Goal: Task Accomplishment & Management: Use online tool/utility

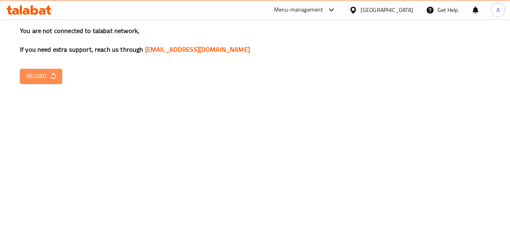
click at [37, 73] on span "Reload" at bounding box center [40, 76] width 29 height 10
click at [43, 81] on span "Reload" at bounding box center [40, 76] width 29 height 10
click at [33, 69] on button "Reload" at bounding box center [41, 76] width 42 height 15
click at [57, 75] on icon "button" at bounding box center [53, 76] width 8 height 8
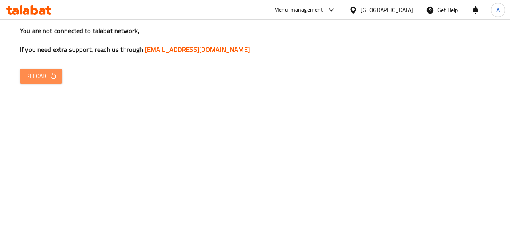
click at [41, 76] on span "Reload" at bounding box center [40, 76] width 29 height 10
click at [43, 74] on span "Reload" at bounding box center [40, 76] width 29 height 10
click at [27, 80] on span "Reload" at bounding box center [40, 76] width 29 height 10
click at [53, 70] on button "Reload" at bounding box center [41, 76] width 42 height 15
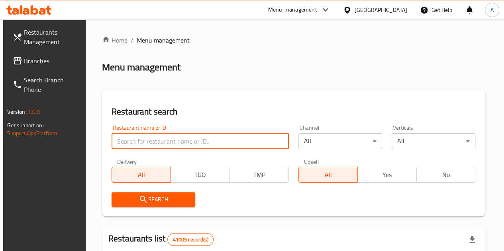
click at [144, 138] on input "search" at bounding box center [200, 142] width 177 height 16
paste input "648283"
type input "648283"
click button "Search" at bounding box center [154, 200] width 84 height 15
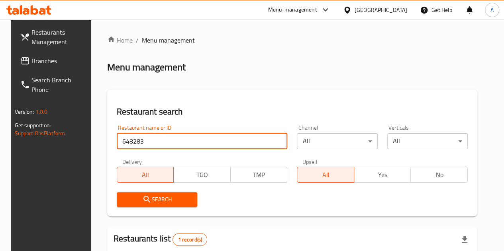
scroll to position [104, 0]
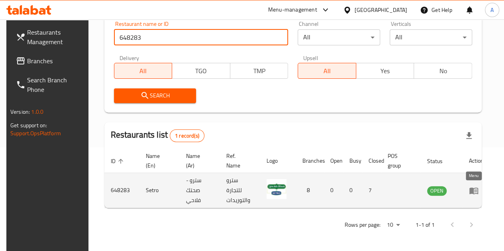
click at [470, 192] on icon "enhanced table" at bounding box center [474, 191] width 9 height 7
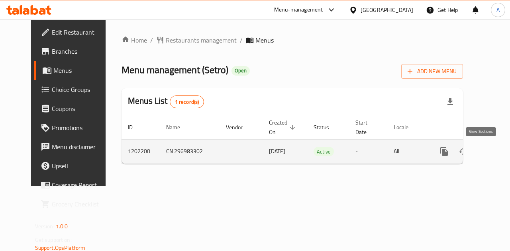
click at [497, 148] on icon "enhanced table" at bounding box center [502, 152] width 10 height 10
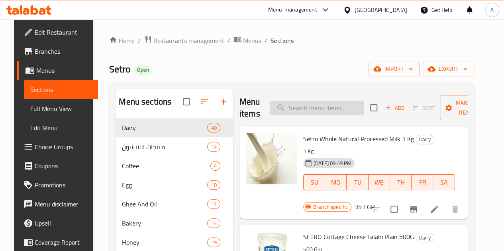
click at [327, 110] on input "search" at bounding box center [317, 108] width 94 height 14
paste input "56.10"
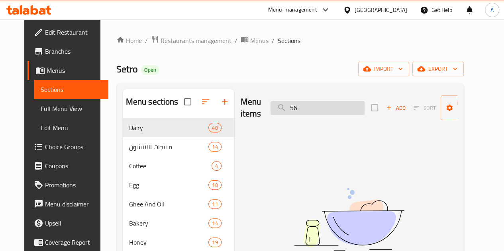
type input "5"
type input "م"
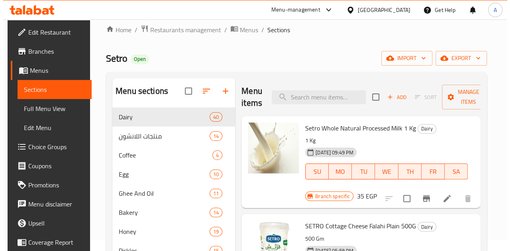
scroll to position [10, 0]
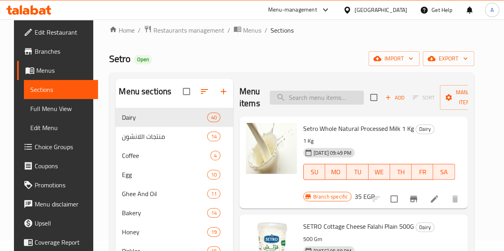
click at [312, 99] on input "search" at bounding box center [317, 98] width 94 height 14
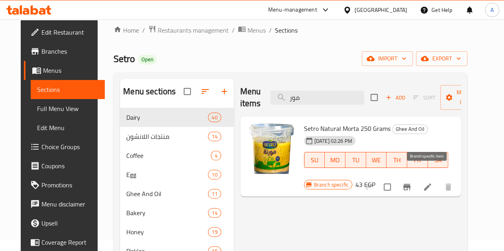
type input "مور"
click at [412, 183] on icon "Branch-specific-item" at bounding box center [407, 188] width 10 height 10
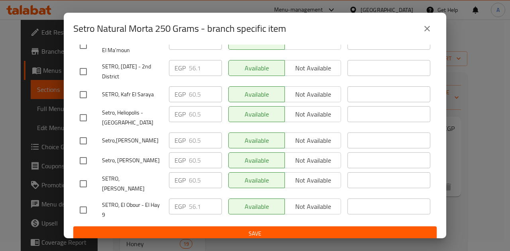
scroll to position [107, 0]
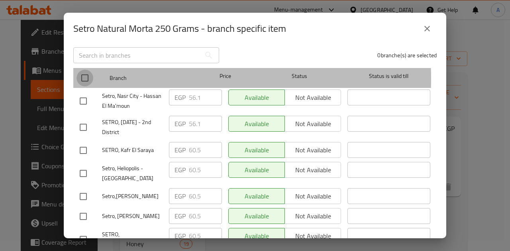
click at [85, 73] on input "checkbox" at bounding box center [85, 78] width 17 height 17
checkbox input "true"
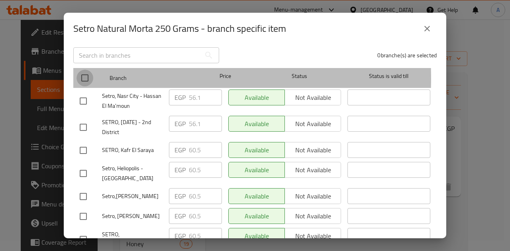
checkbox input "true"
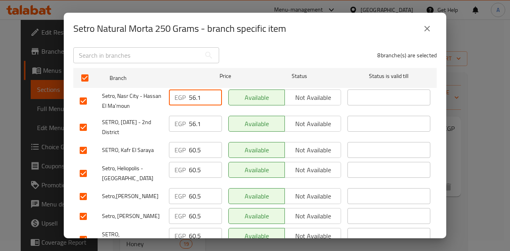
click at [202, 90] on input "56.1" at bounding box center [205, 98] width 33 height 16
paste input "0"
type input "56.10"
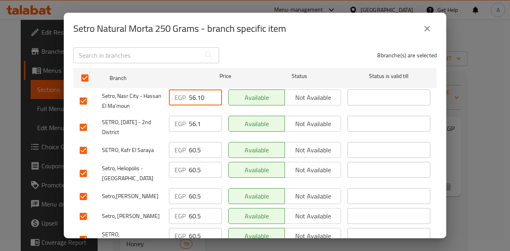
click at [202, 121] on input "56.1" at bounding box center [205, 124] width 33 height 16
paste input "0"
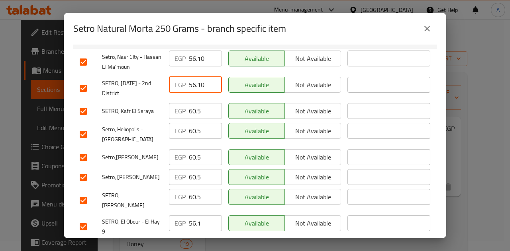
scroll to position [147, 0]
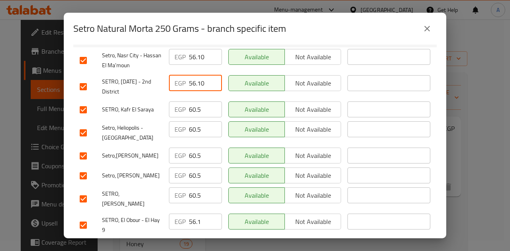
type input "56.10"
click at [202, 107] on input "60.5" at bounding box center [205, 110] width 33 height 16
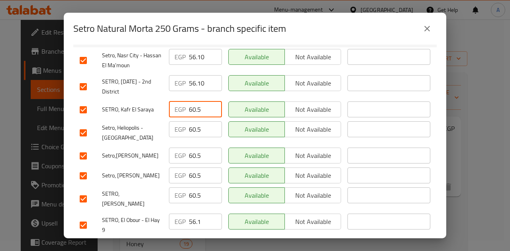
click at [202, 107] on input "60.5" at bounding box center [205, 110] width 33 height 16
paste input "56.10"
type input "56.10"
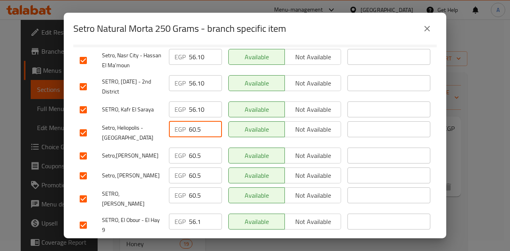
click at [200, 128] on input "60.5" at bounding box center [205, 130] width 33 height 16
paste input "56.10"
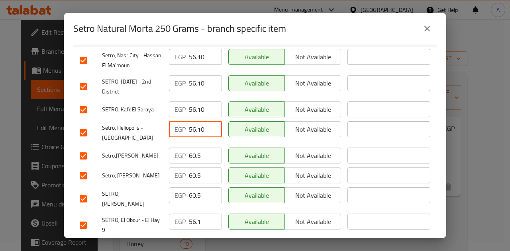
scroll to position [163, 0]
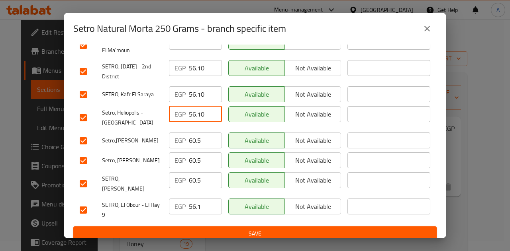
type input "56.10"
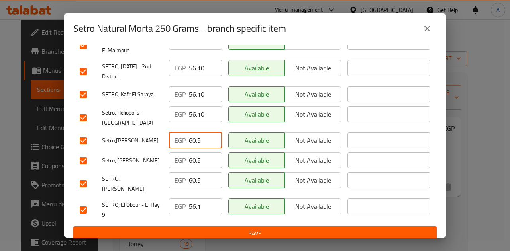
click at [203, 137] on input "60.5" at bounding box center [205, 141] width 33 height 16
paste input "56.10"
type input "56.10"
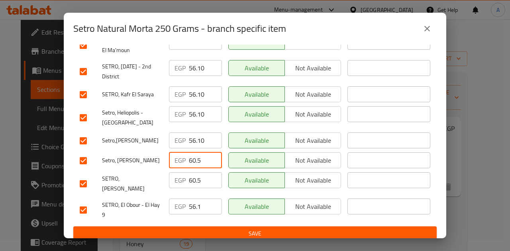
click at [204, 165] on input "60.5" at bounding box center [205, 161] width 33 height 16
paste input "56.10"
type input "56.10"
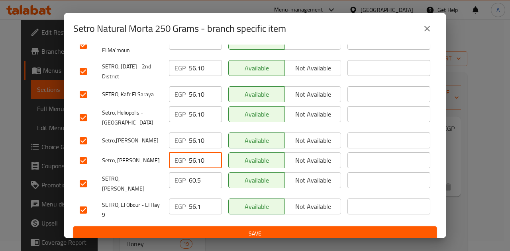
click at [192, 181] on input "60.5" at bounding box center [205, 181] width 33 height 16
paste input "56.10"
type input "56.10"
click at [194, 200] on input "56.1" at bounding box center [205, 207] width 33 height 16
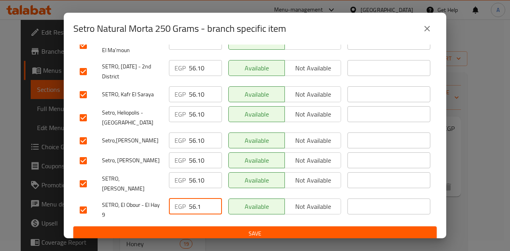
click at [194, 200] on input "56.1" at bounding box center [205, 207] width 33 height 16
paste input "0"
type input "56.10"
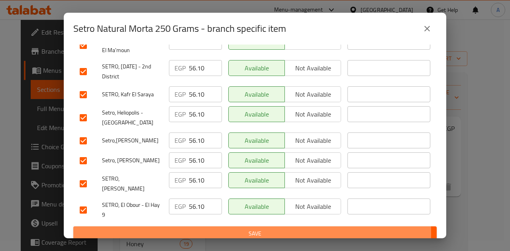
click at [240, 229] on span "Save" at bounding box center [255, 234] width 351 height 10
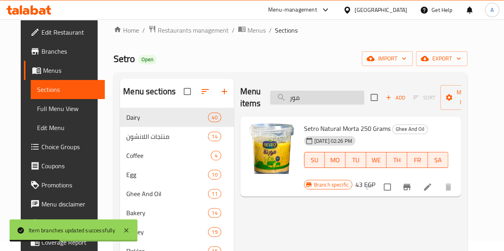
click at [304, 100] on input "مور" at bounding box center [317, 98] width 94 height 14
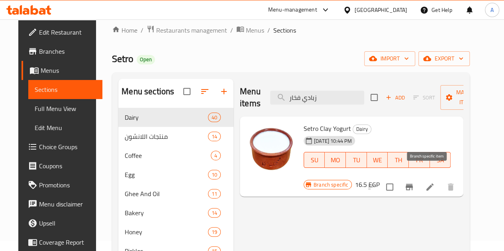
type input "زبادي فخار"
click at [413, 184] on icon "Branch-specific-item" at bounding box center [409, 187] width 7 height 6
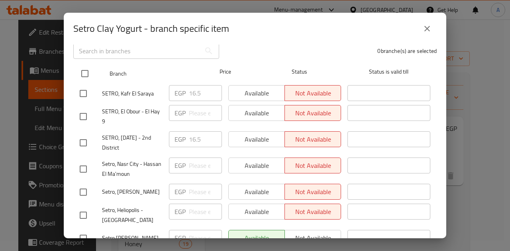
scroll to position [117, 0]
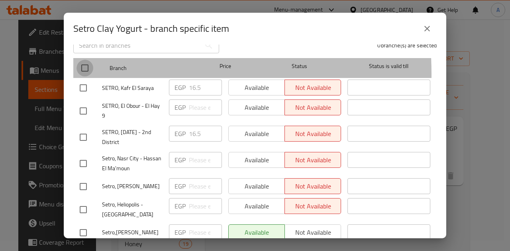
click at [83, 69] on input "checkbox" at bounding box center [85, 68] width 17 height 17
checkbox input "true"
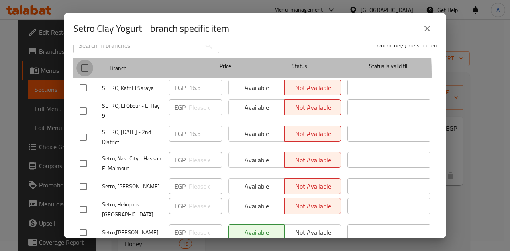
checkbox input "true"
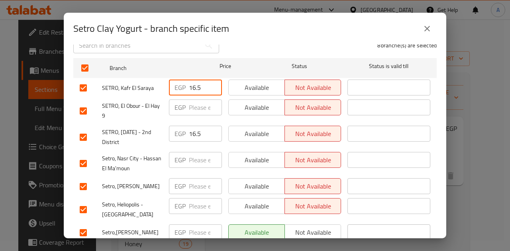
click at [202, 83] on input "16.5" at bounding box center [205, 88] width 33 height 16
paste input "20.90"
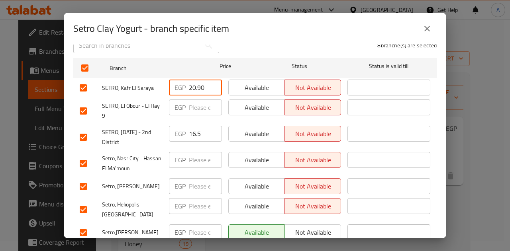
type input "20.90"
click at [197, 106] on input "number" at bounding box center [205, 108] width 33 height 16
paste input "20.90"
type input "20.90"
click at [191, 126] on input "16.5" at bounding box center [205, 134] width 33 height 16
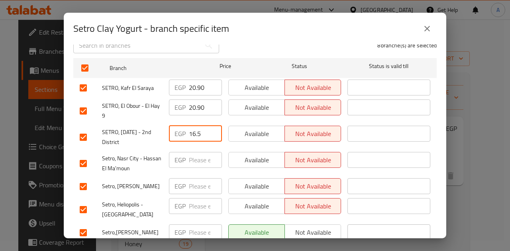
click at [191, 126] on input "16.5" at bounding box center [205, 134] width 33 height 16
paste input "20.90"
type input "20.90"
click at [196, 155] on input "number" at bounding box center [205, 160] width 33 height 16
paste input "20.90"
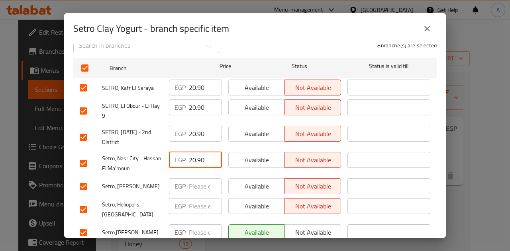
type input "20.90"
click at [197, 181] on input "number" at bounding box center [205, 187] width 33 height 16
paste input "20.90"
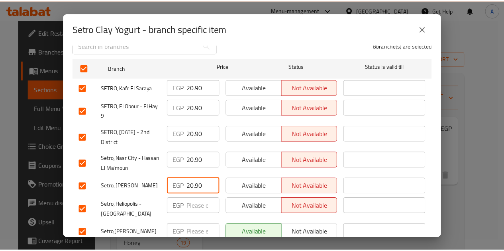
scroll to position [163, 0]
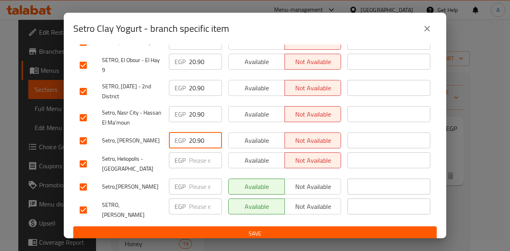
type input "20.90"
click at [196, 159] on input "number" at bounding box center [205, 161] width 33 height 16
paste input "20.90"
type input "20.90"
click at [200, 183] on input "number" at bounding box center [205, 187] width 33 height 16
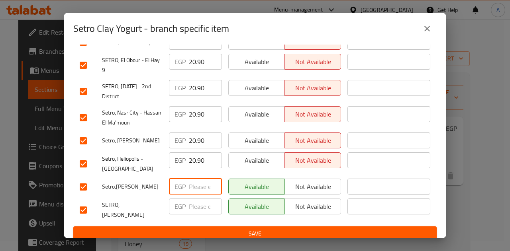
paste input "20.90"
type input "20.90"
click at [196, 208] on input "number" at bounding box center [205, 207] width 33 height 16
paste input "20.90"
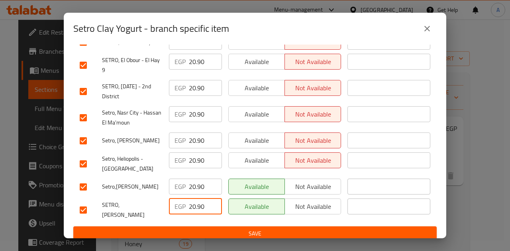
type input "20.90"
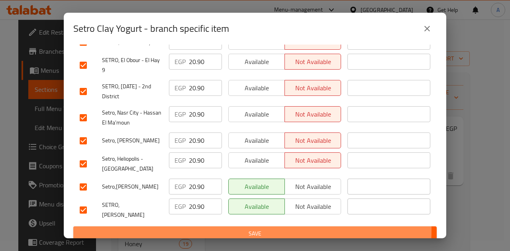
click at [214, 229] on span "Save" at bounding box center [255, 234] width 351 height 10
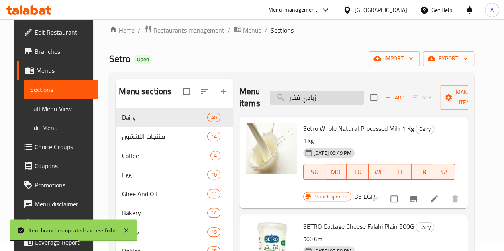
click at [304, 100] on input "زبادي فخار" at bounding box center [317, 98] width 94 height 14
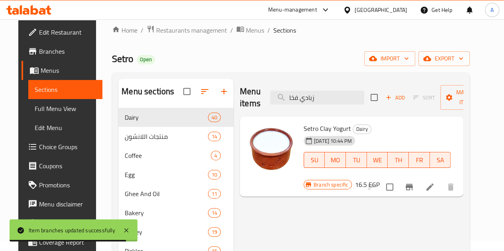
type input "زبادي فخا"
click at [441, 180] on li at bounding box center [430, 187] width 22 height 14
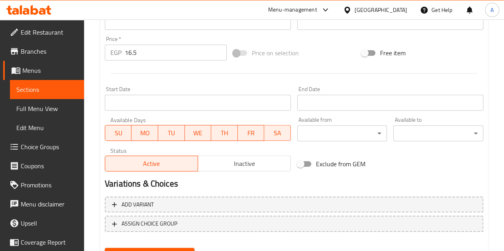
scroll to position [283, 0]
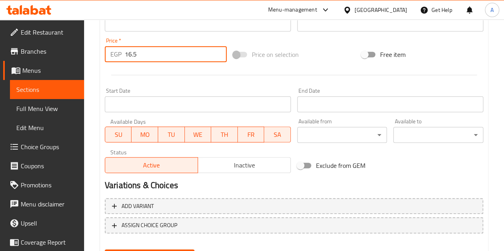
click at [167, 55] on input "16.5" at bounding box center [176, 54] width 102 height 16
paste input "20.90"
type input "20.90"
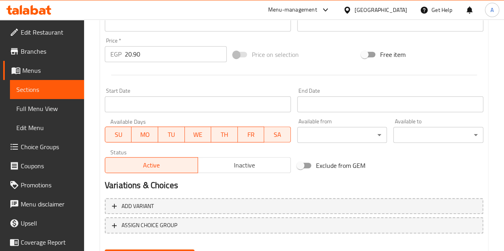
click at [187, 75] on hr at bounding box center [294, 75] width 366 height 0
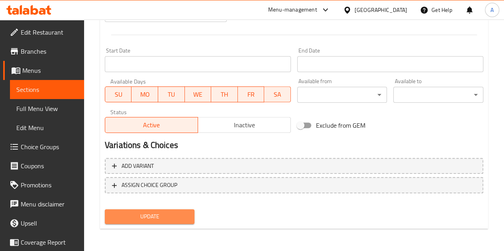
click at [154, 222] on button "Update" at bounding box center [150, 217] width 90 height 15
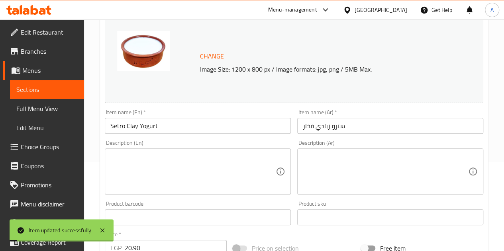
scroll to position [0, 0]
